Goal: Use online tool/utility: Utilize a website feature to perform a specific function

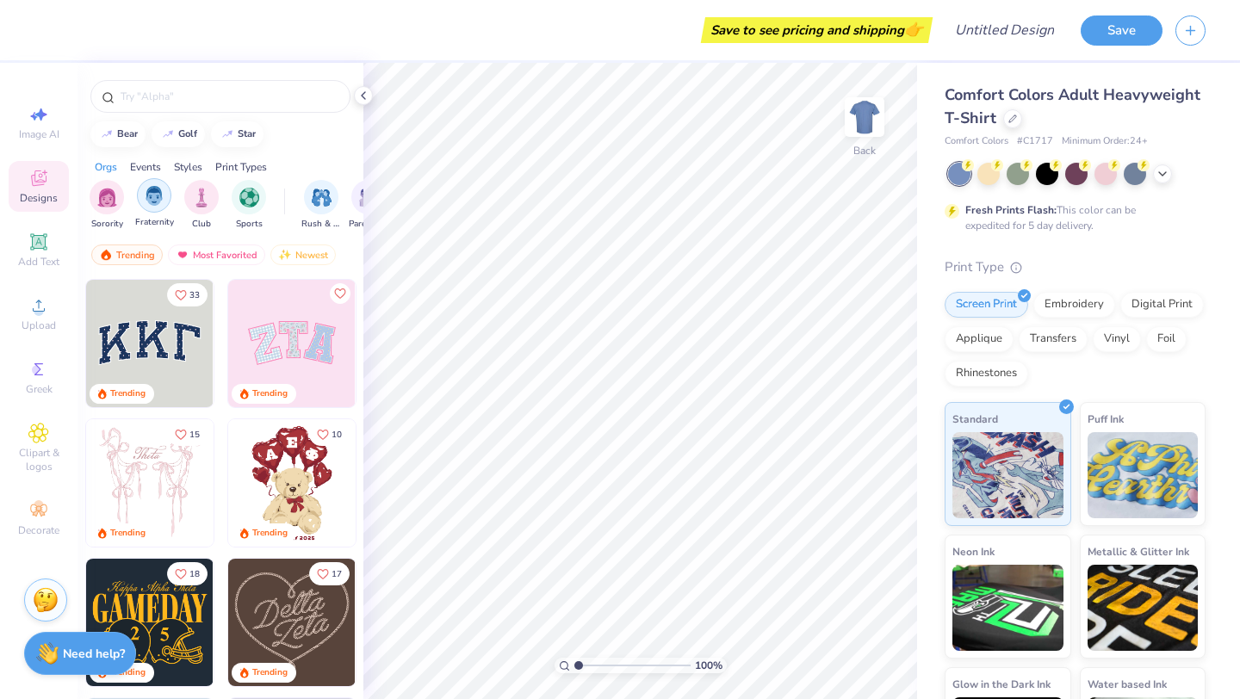
click at [148, 203] on img "filter for Fraternity" at bounding box center [154, 196] width 19 height 20
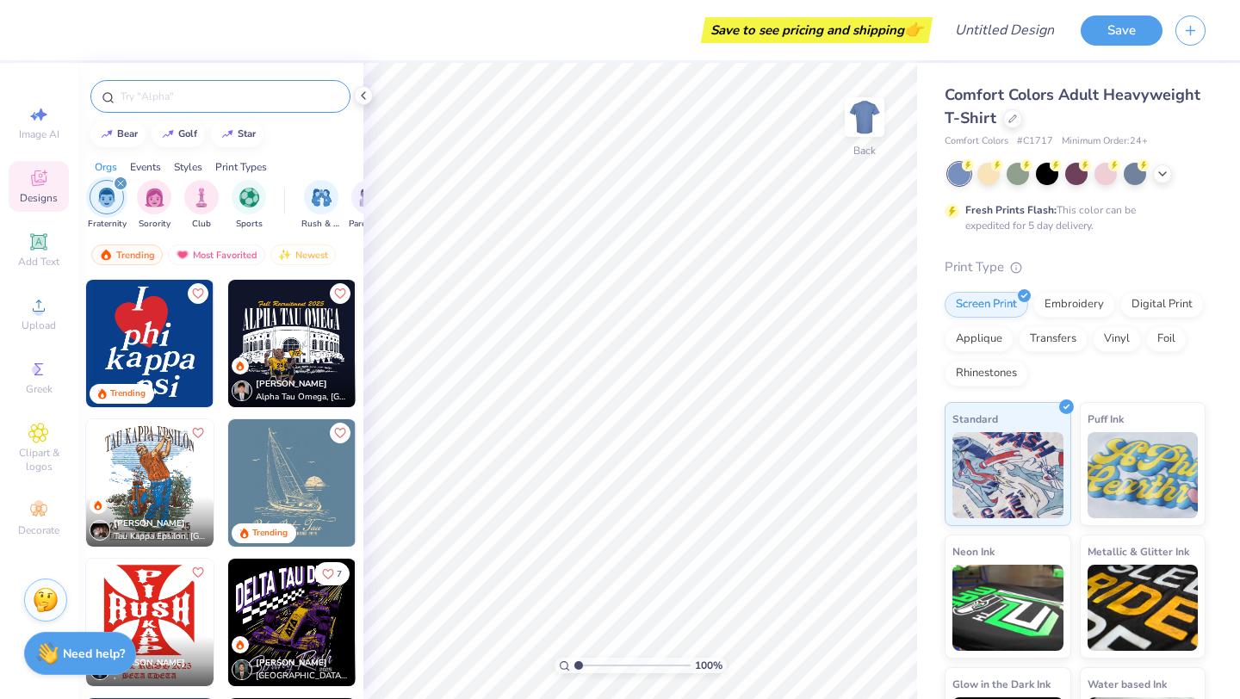
click at [182, 82] on div at bounding box center [220, 96] width 260 height 33
click at [182, 93] on input "text" at bounding box center [229, 96] width 220 height 17
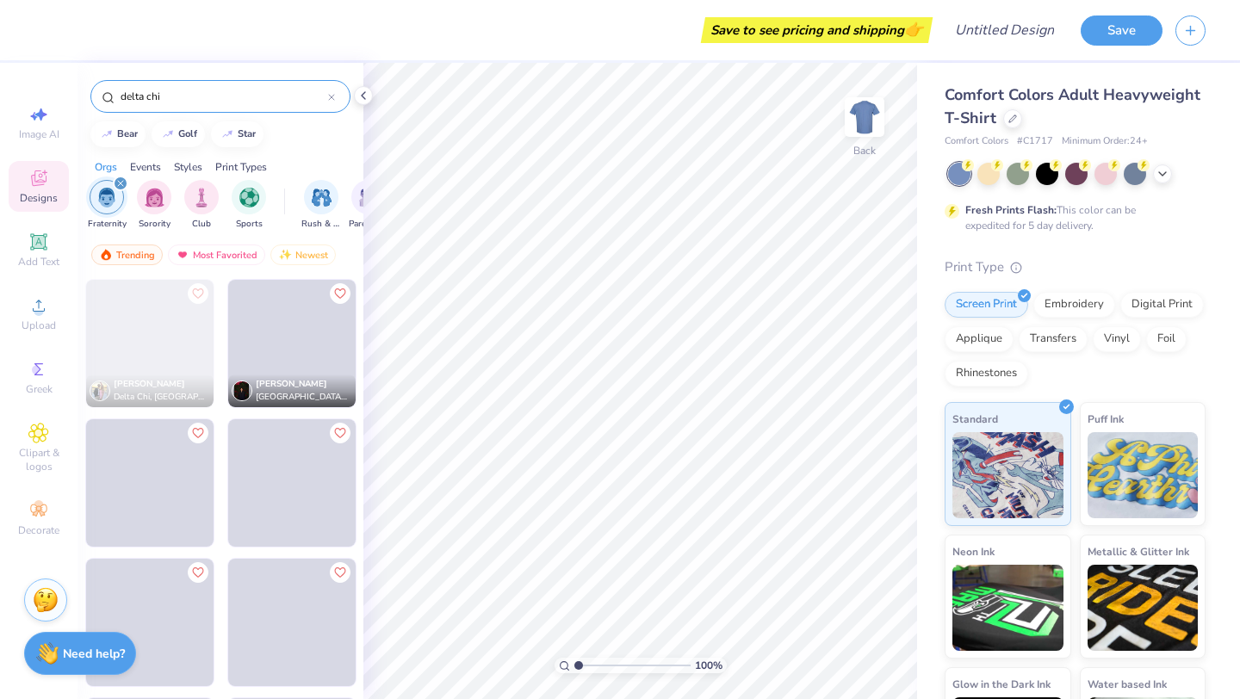
type input "delta chi"
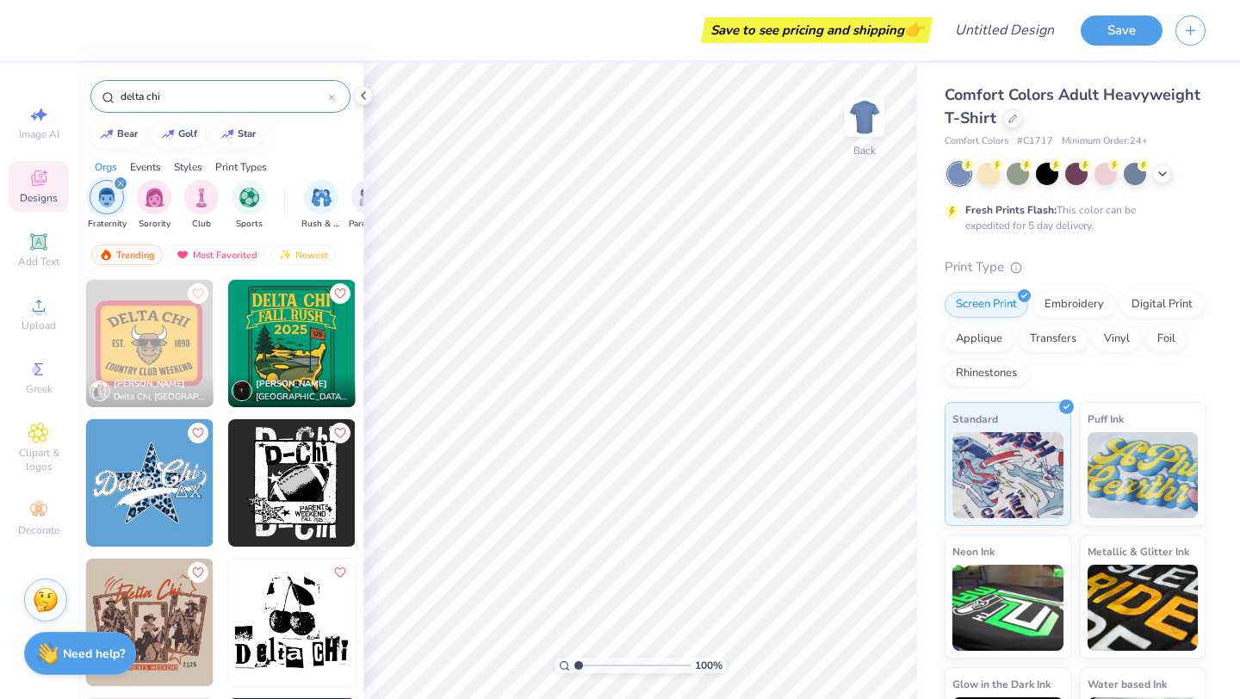
click at [295, 353] on img at bounding box center [291, 343] width 127 height 127
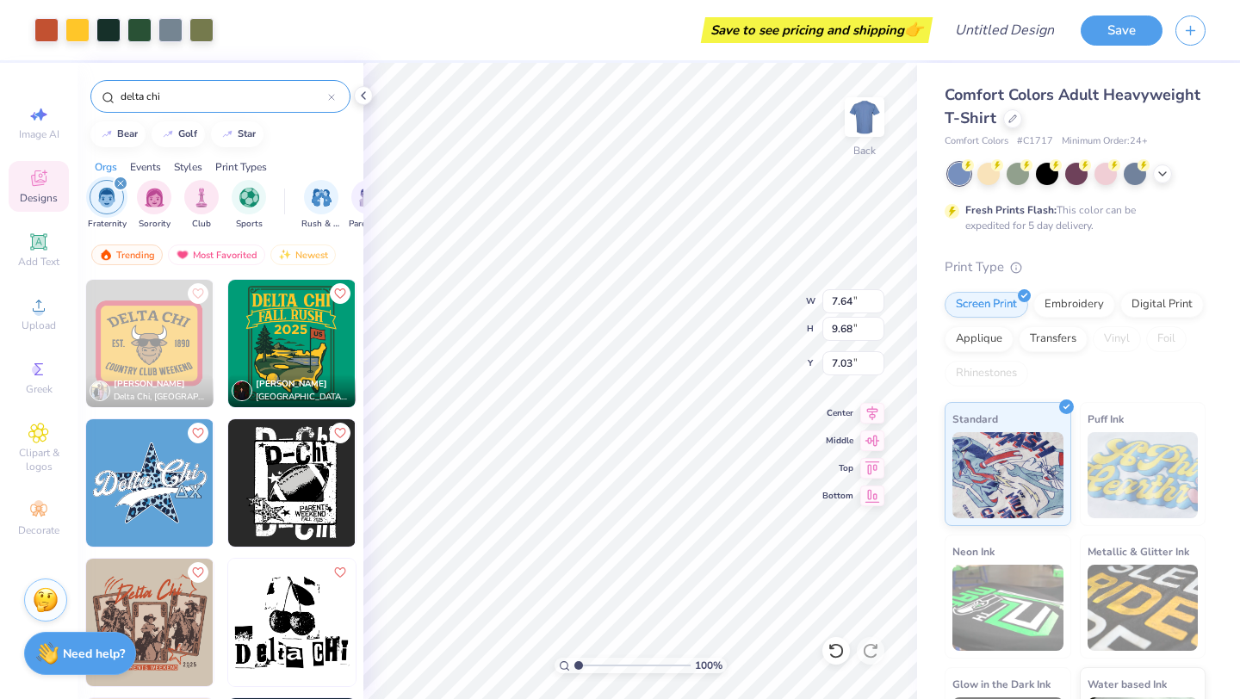
type input "7.64"
type input "9.68"
type input "1.73"
click at [336, 292] on icon "Like" at bounding box center [339, 292] width 12 height 12
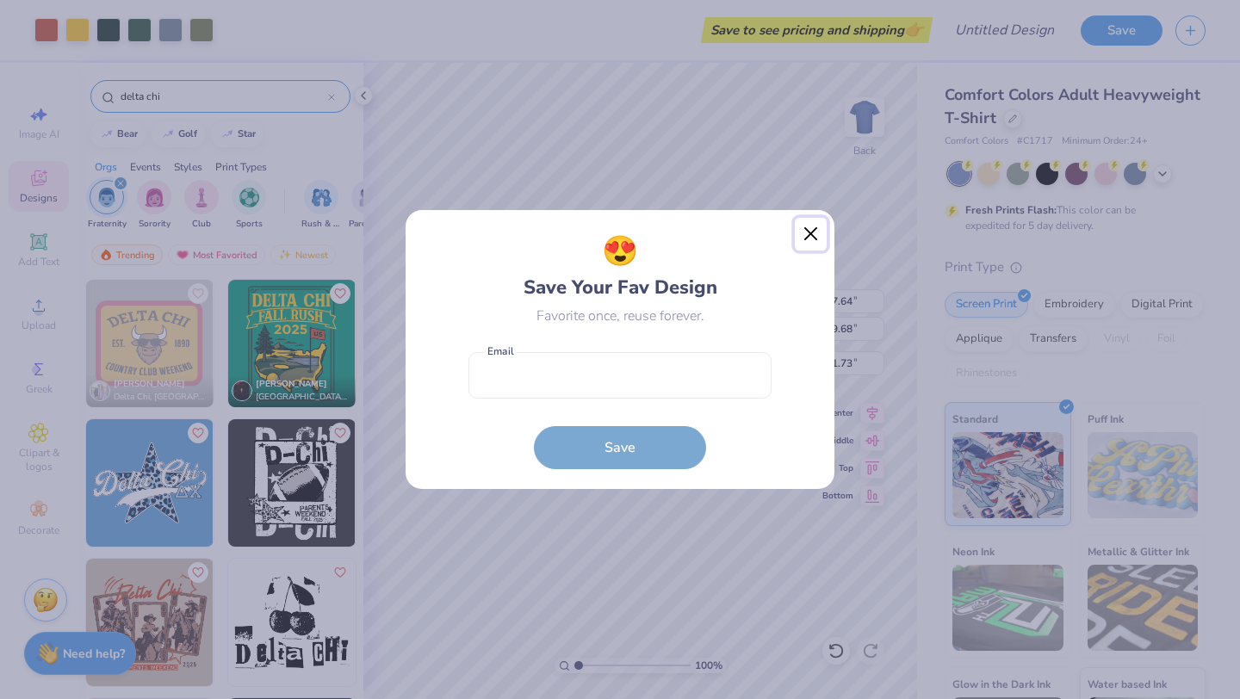
click at [817, 226] on button "Close" at bounding box center [811, 234] width 33 height 33
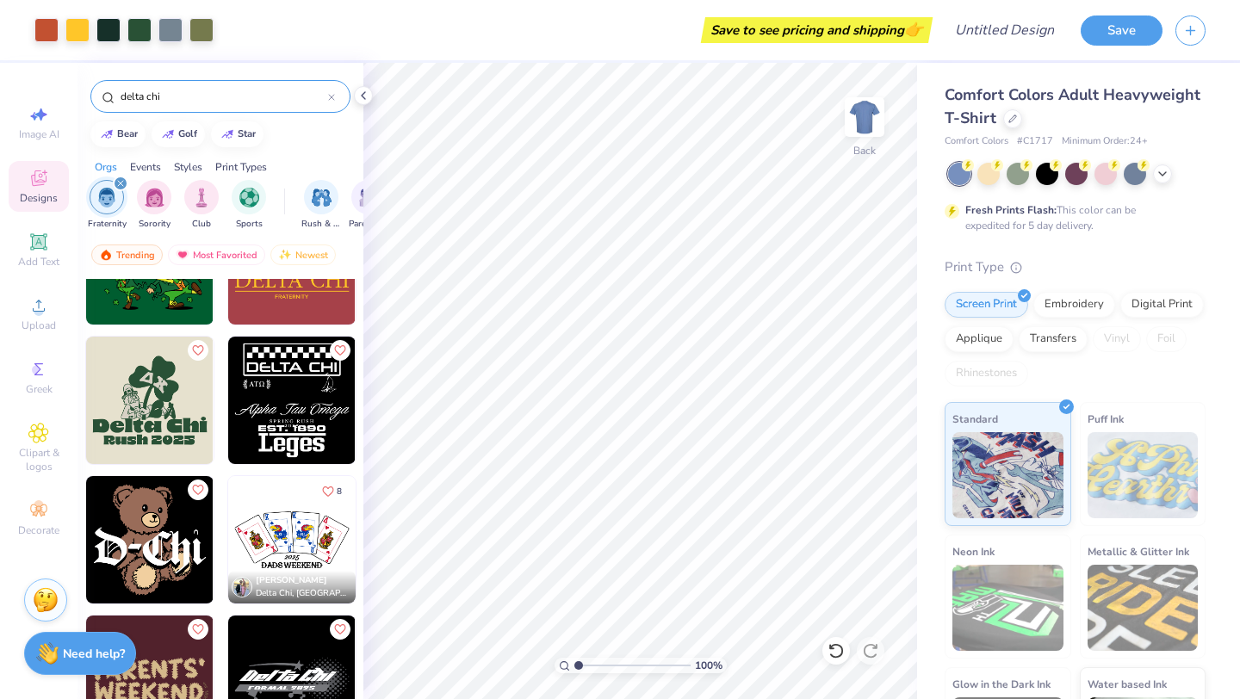
scroll to position [2050, 0]
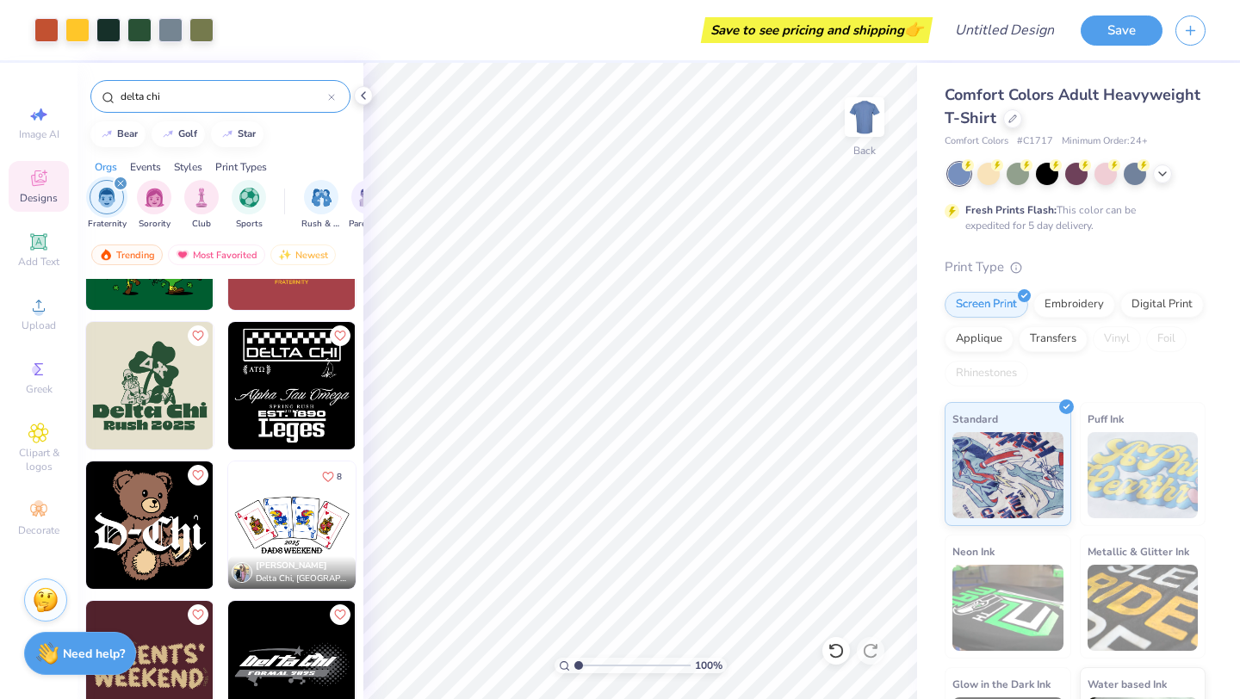
click at [227, 95] on input "delta chi" at bounding box center [223, 96] width 209 height 17
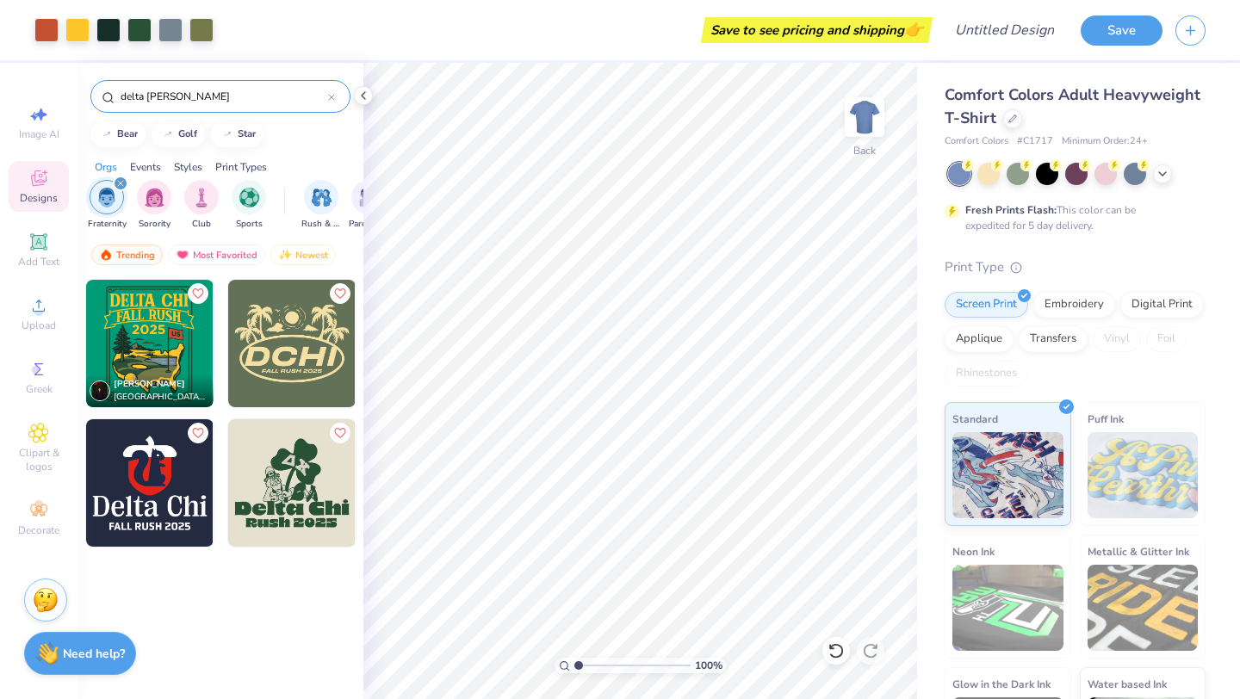
type input "delta [PERSON_NAME]"
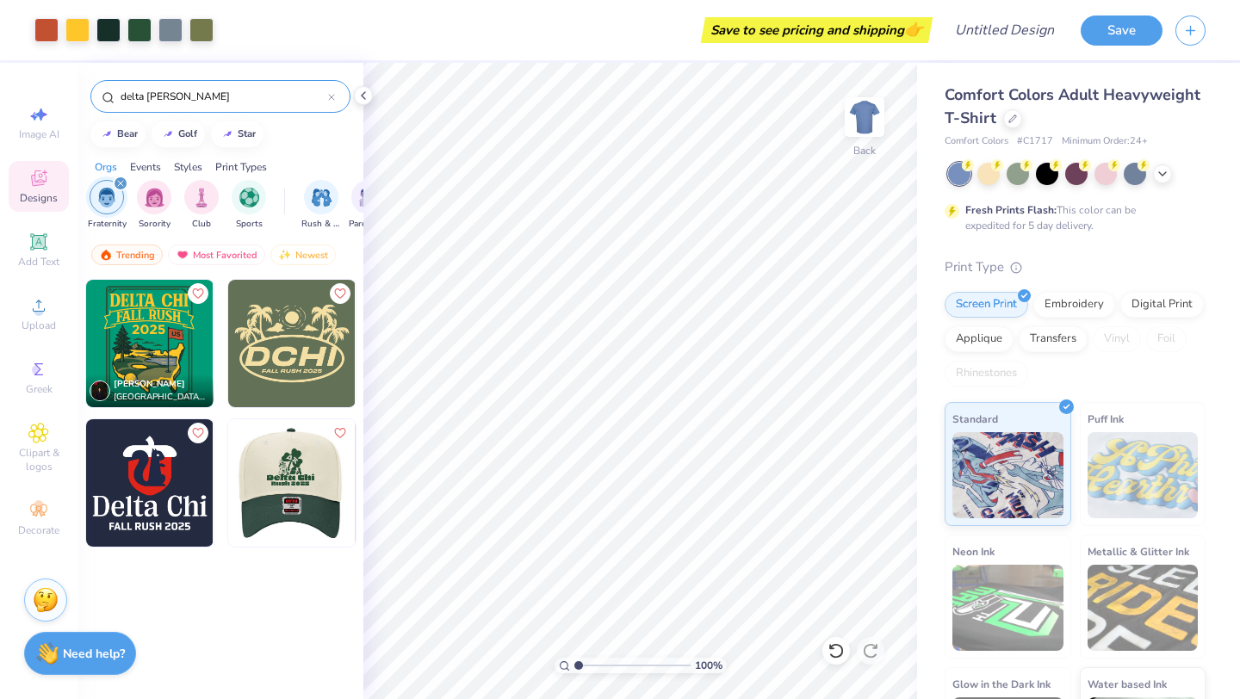
click at [228, 461] on img at bounding box center [164, 482] width 127 height 127
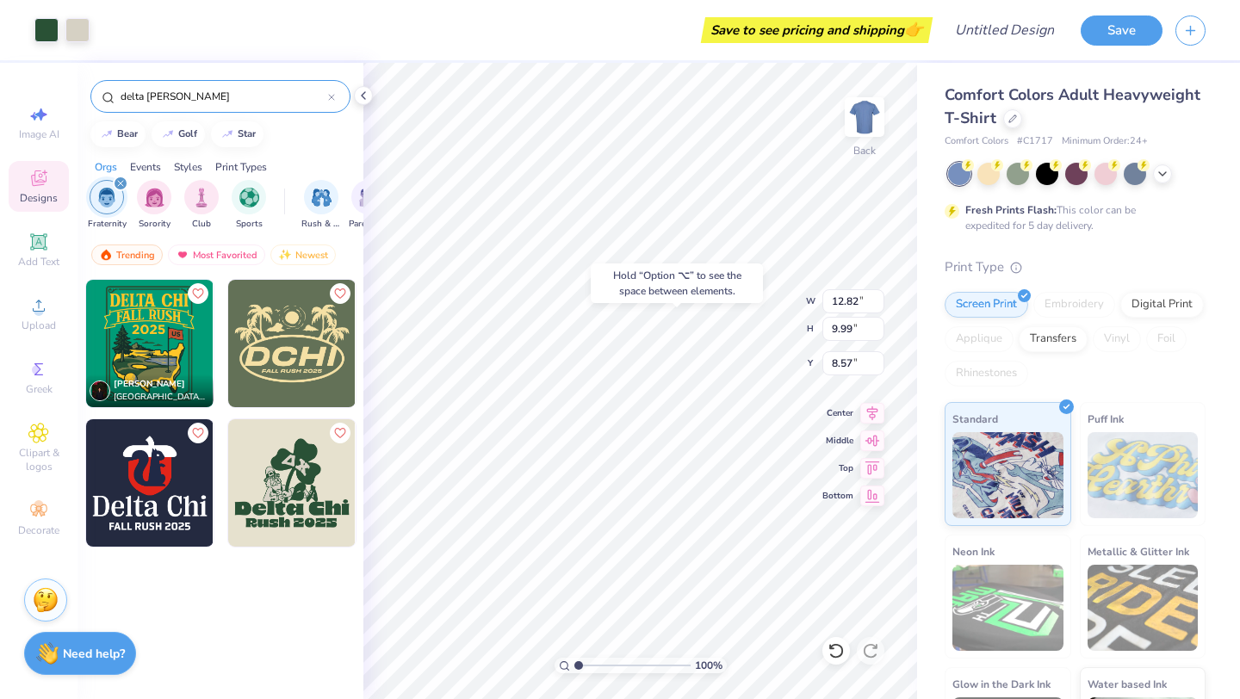
type input "8.57"
type input "7.64"
type input "9.68"
type input "1.73"
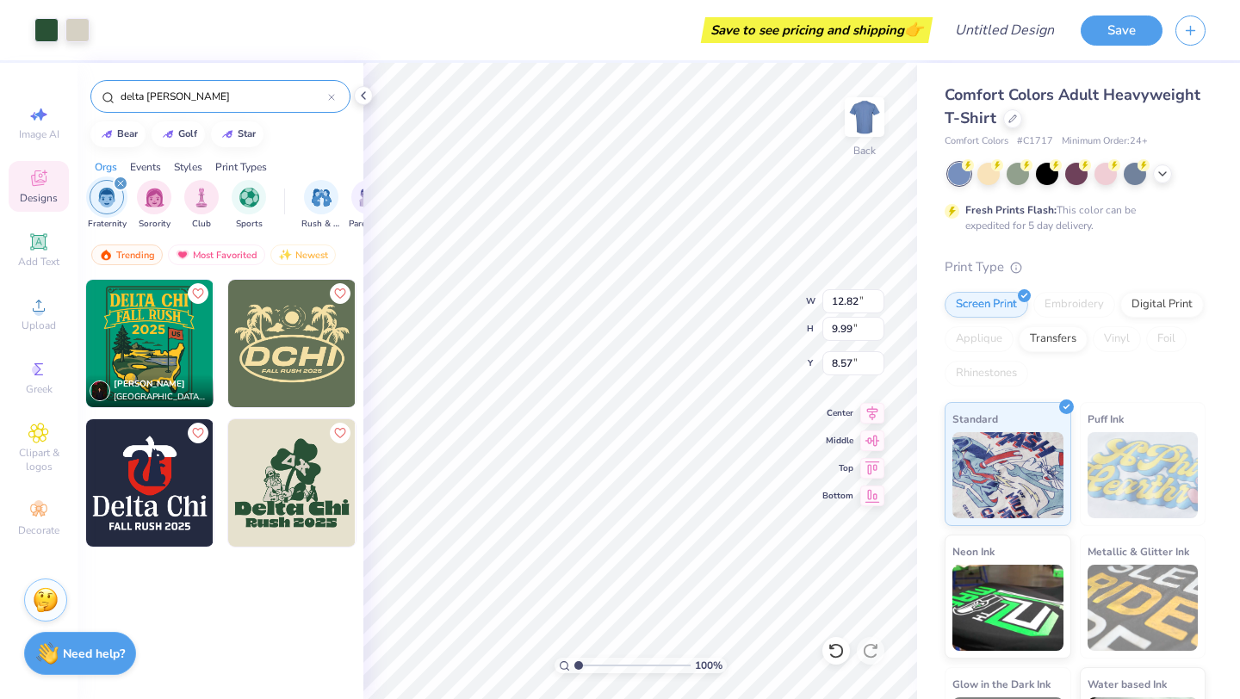
type input "8.68"
type input "6.76"
type input "4.21"
type input "10.00"
type input "7.79"
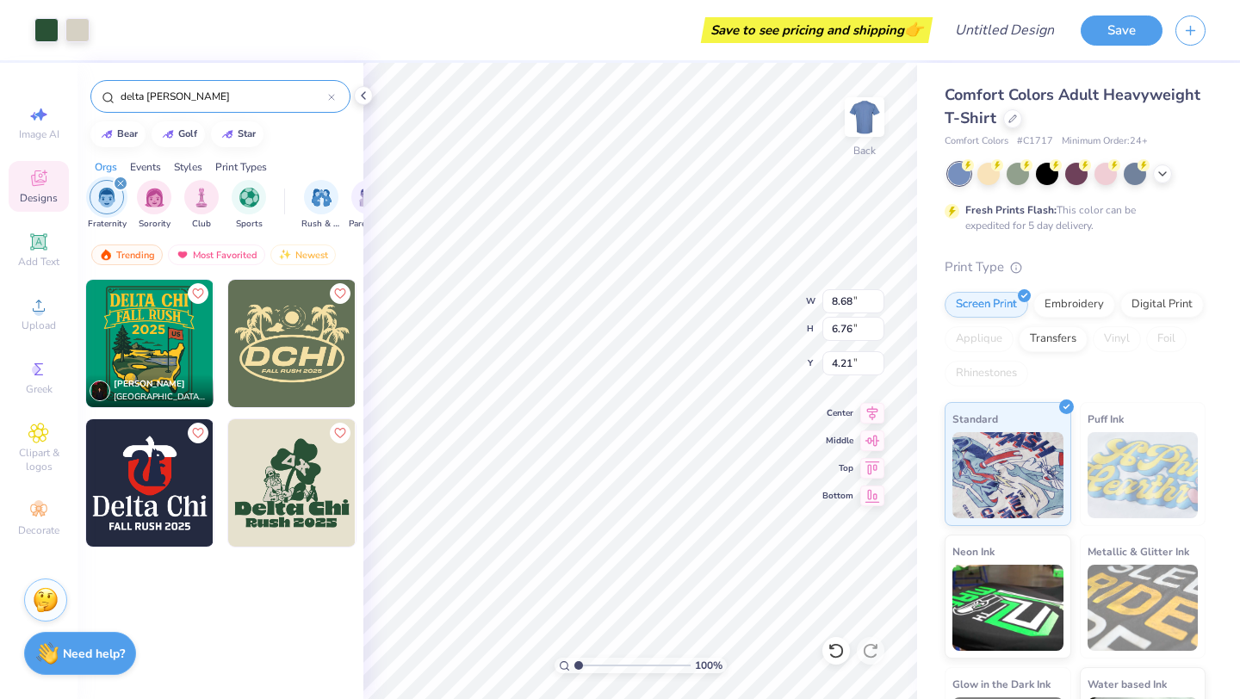
type input "3.18"
click at [313, 202] on img "filter for Rush & Bid" at bounding box center [322, 196] width 20 height 20
click at [120, 182] on icon "filter for Fraternity" at bounding box center [120, 183] width 7 height 7
click at [320, 193] on img "filter for Rush & Bid" at bounding box center [322, 198] width 20 height 20
click at [324, 204] on img "filter for Rush & Bid" at bounding box center [322, 196] width 20 height 20
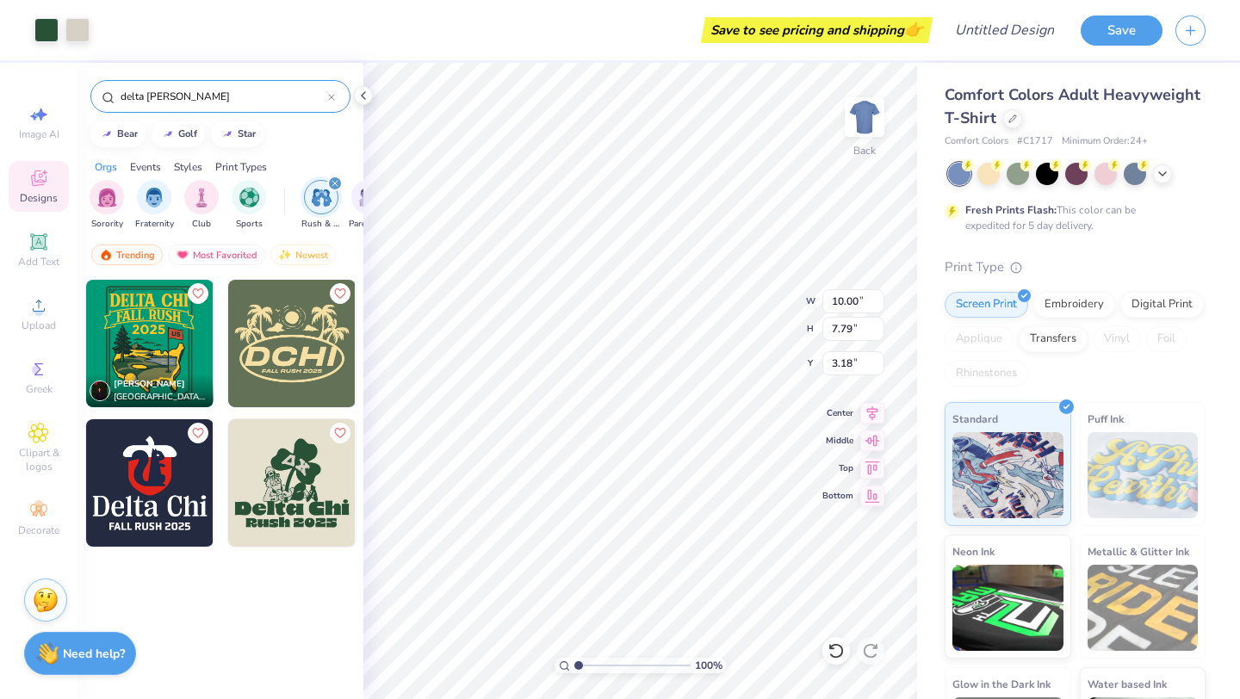
click at [323, 96] on input "delta [PERSON_NAME]" at bounding box center [223, 96] width 209 height 17
click at [331, 96] on icon at bounding box center [331, 97] width 7 height 7
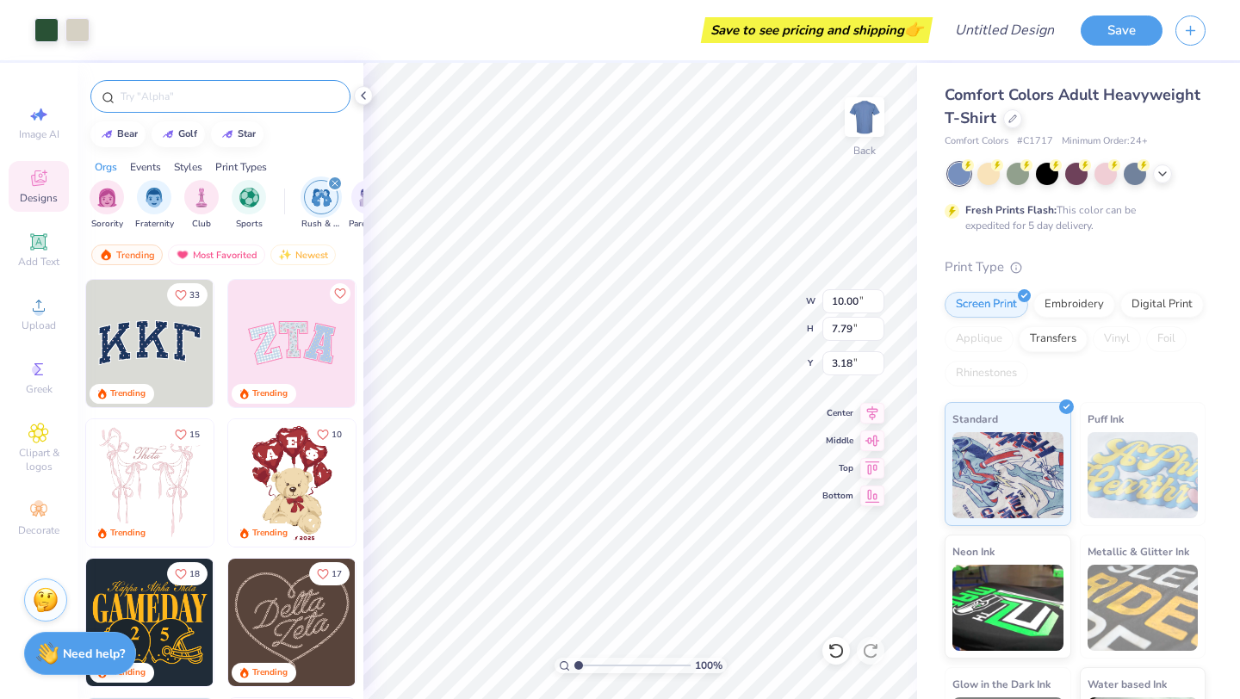
click at [314, 203] on img "filter for Rush & Bid" at bounding box center [322, 198] width 20 height 20
click at [322, 192] on img "filter for Rush & Bid" at bounding box center [322, 196] width 20 height 20
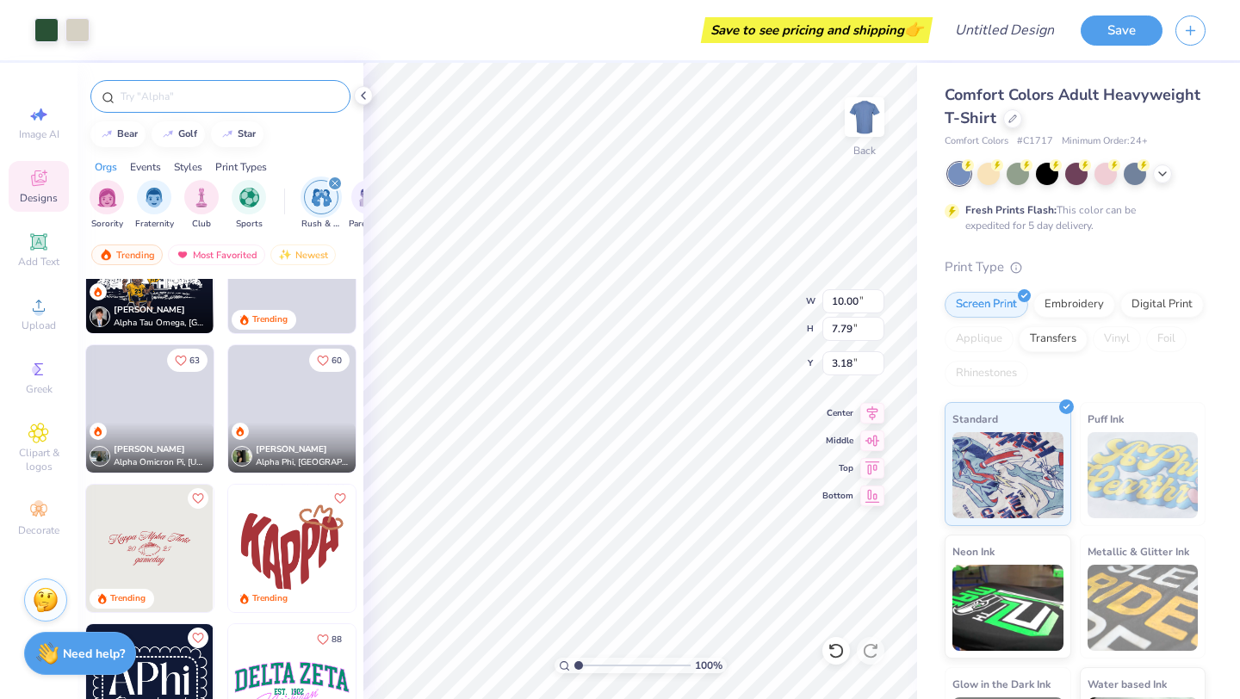
scroll to position [1070, 0]
